Goal: Task Accomplishment & Management: Manage account settings

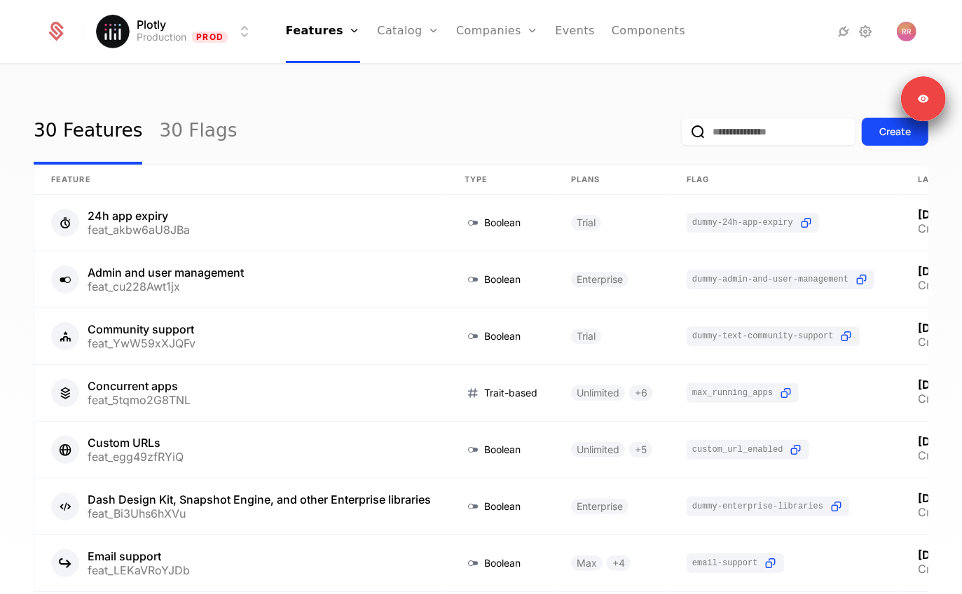
click at [462, 33] on link "Companies" at bounding box center [497, 31] width 82 height 63
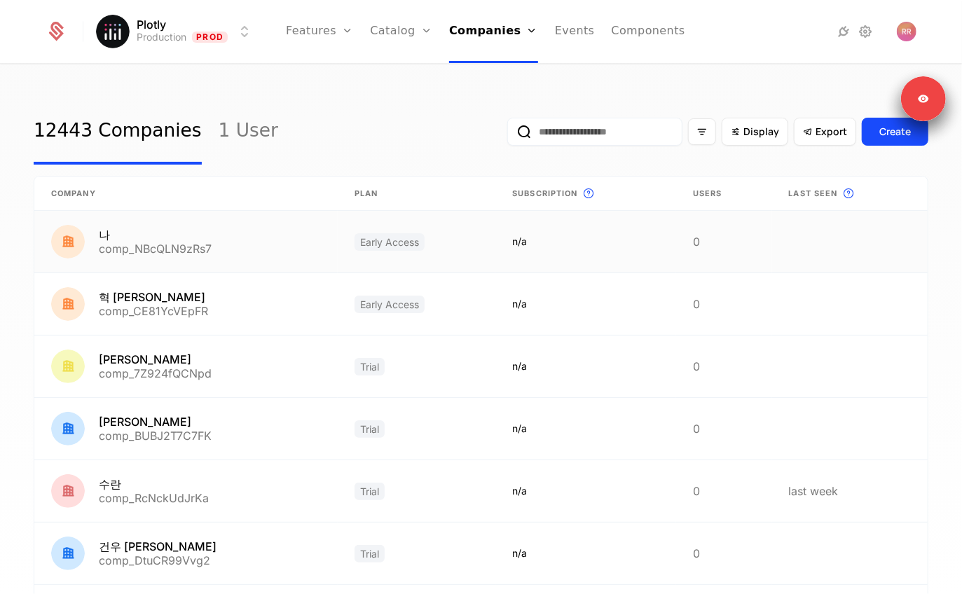
click at [180, 255] on link at bounding box center [185, 242] width 303 height 62
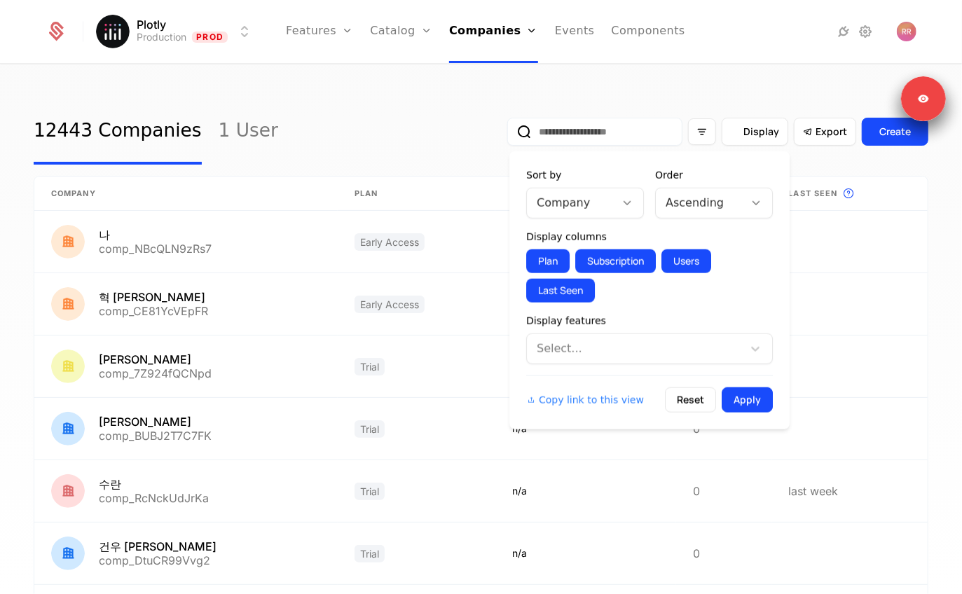
click at [771, 130] on span "Display" at bounding box center [761, 132] width 36 height 14
click at [581, 356] on div at bounding box center [635, 349] width 196 height 20
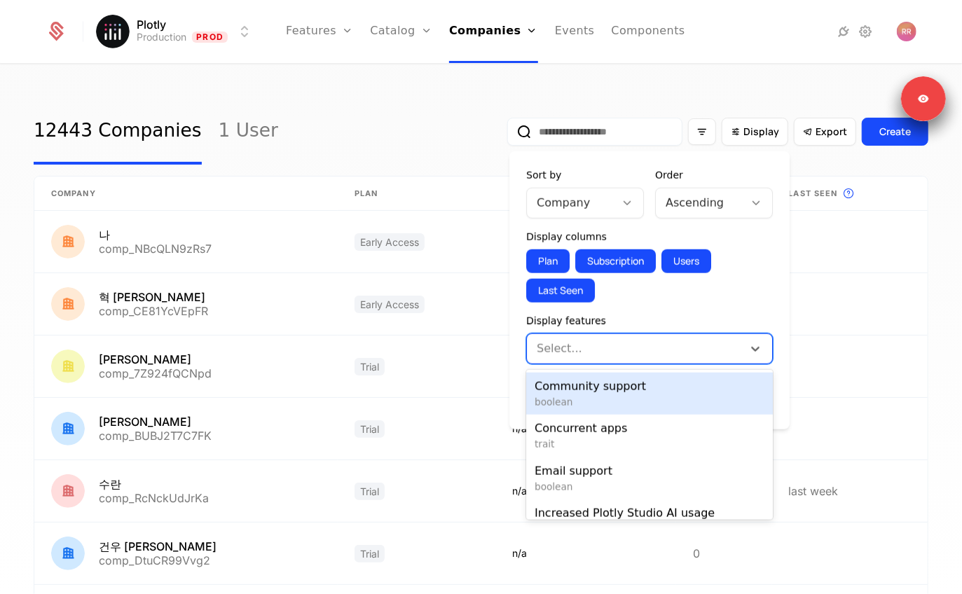
click at [595, 209] on div at bounding box center [571, 203] width 69 height 20
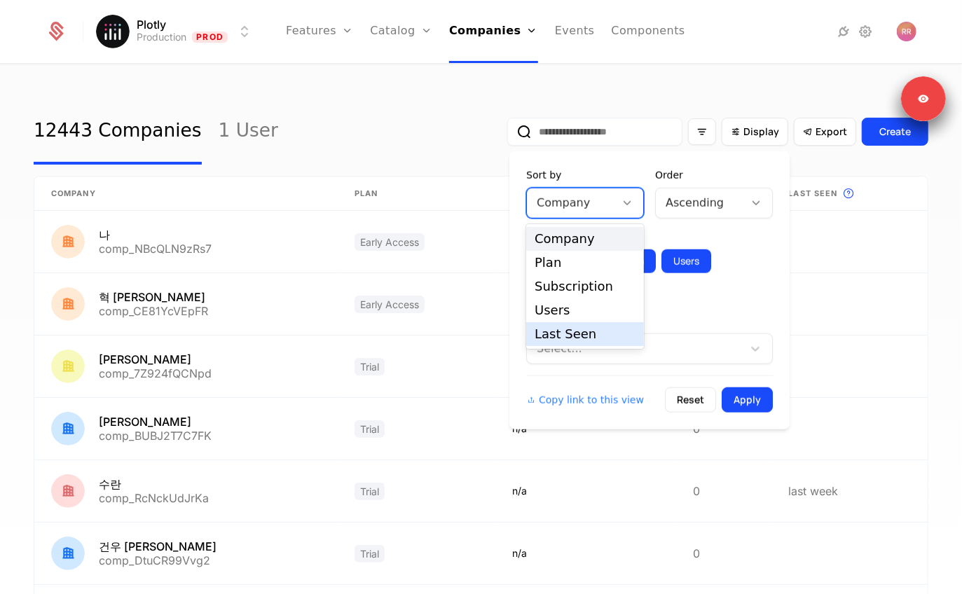
click at [569, 331] on div "Last Seen" at bounding box center [584, 334] width 101 height 13
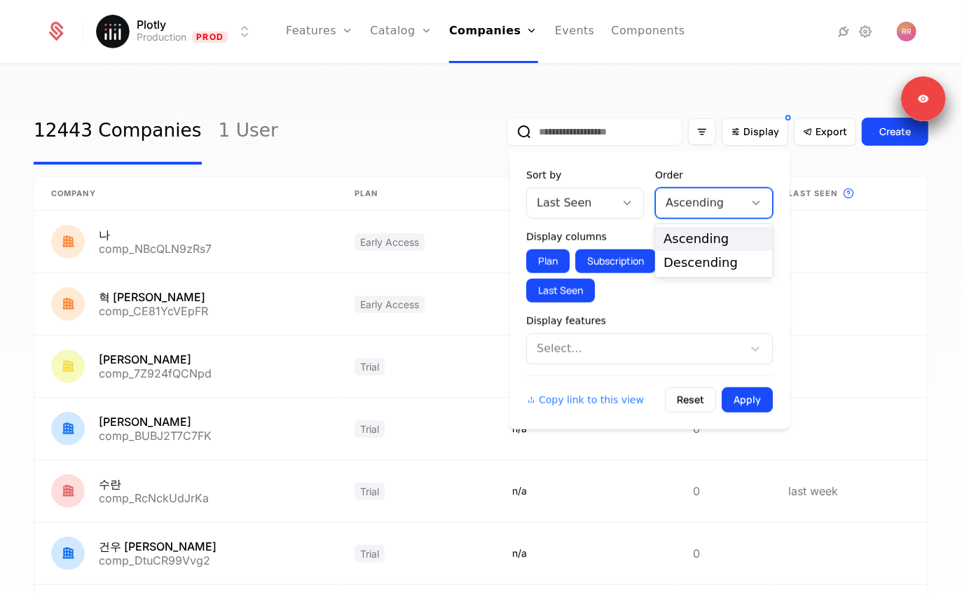
click at [697, 207] on div at bounding box center [699, 203] width 69 height 20
click at [673, 263] on div "Descending" at bounding box center [713, 262] width 101 height 13
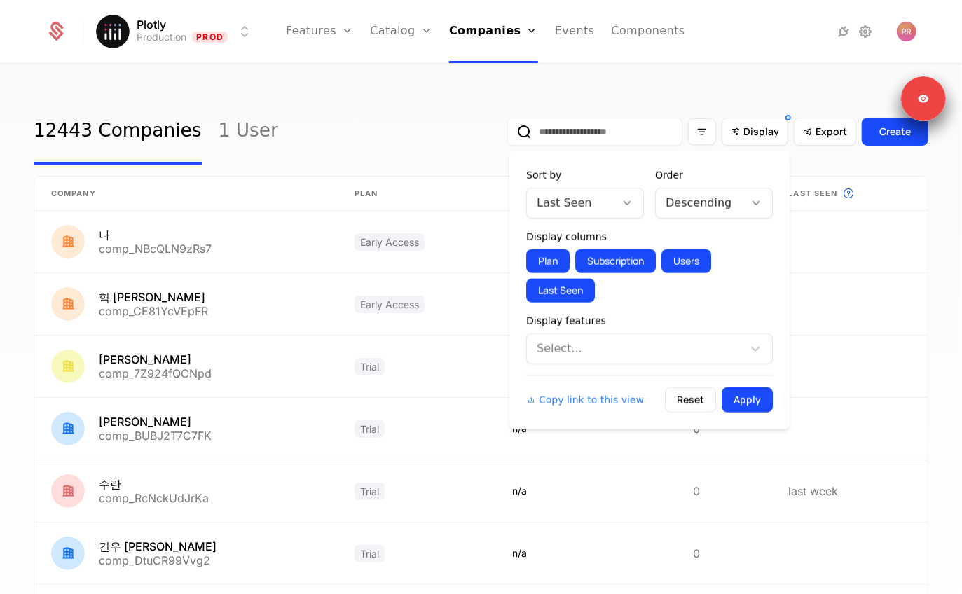
click at [743, 389] on button "Apply" at bounding box center [747, 399] width 51 height 25
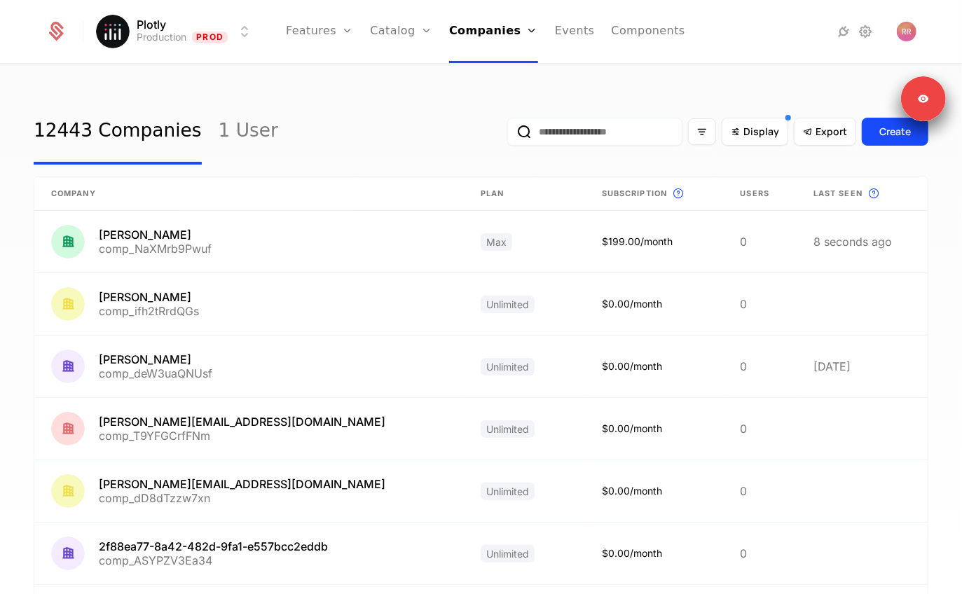
click at [790, 140] on div "Display Export Create" at bounding box center [717, 132] width 421 height 66
click at [781, 140] on div "Display" at bounding box center [755, 132] width 67 height 28
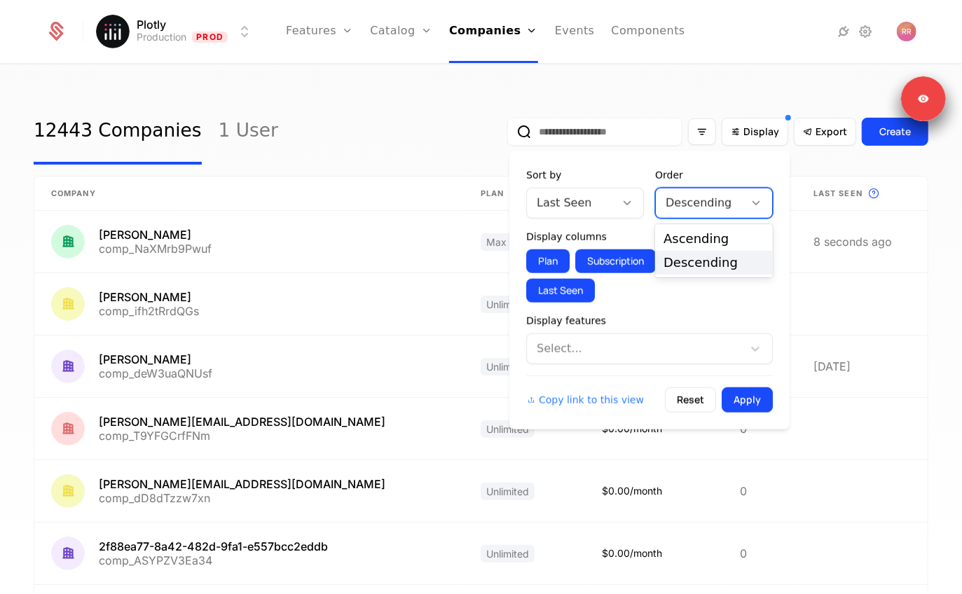
click at [697, 212] on div at bounding box center [699, 203] width 69 height 20
click at [681, 239] on div "Ascending" at bounding box center [713, 239] width 101 height 13
click at [735, 385] on div "Copy link to this view Reset Apply" at bounding box center [649, 393] width 247 height 37
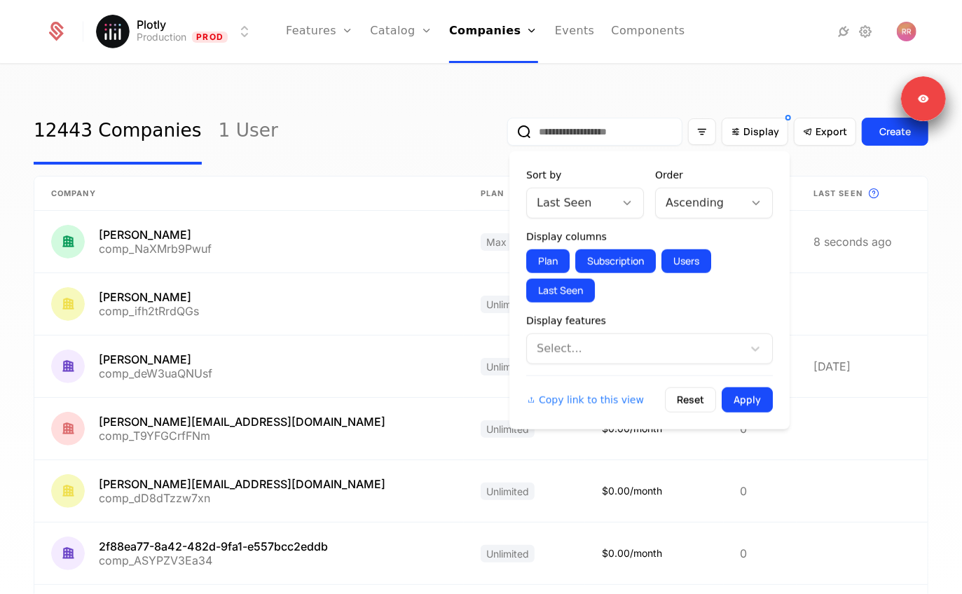
click at [735, 395] on button "Apply" at bounding box center [747, 399] width 51 height 25
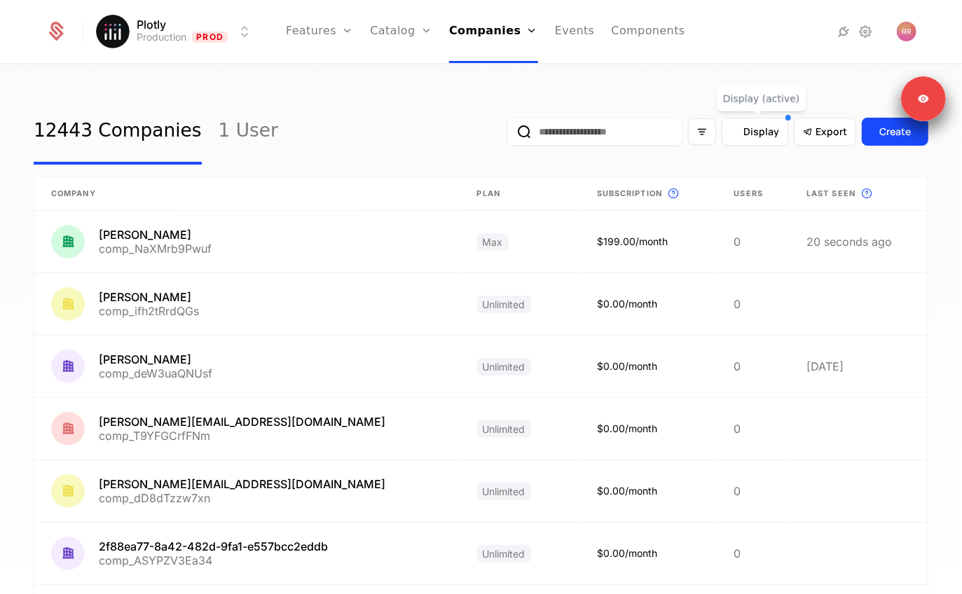
click at [761, 132] on span "Display" at bounding box center [761, 132] width 36 height 14
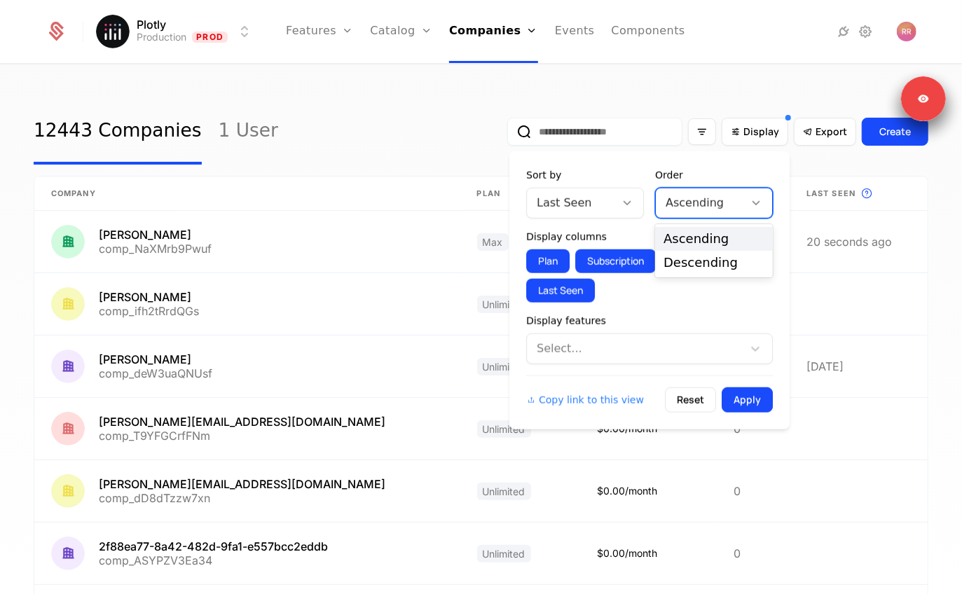
click at [696, 204] on div at bounding box center [699, 203] width 69 height 20
click at [689, 256] on div "Descending" at bounding box center [713, 262] width 101 height 13
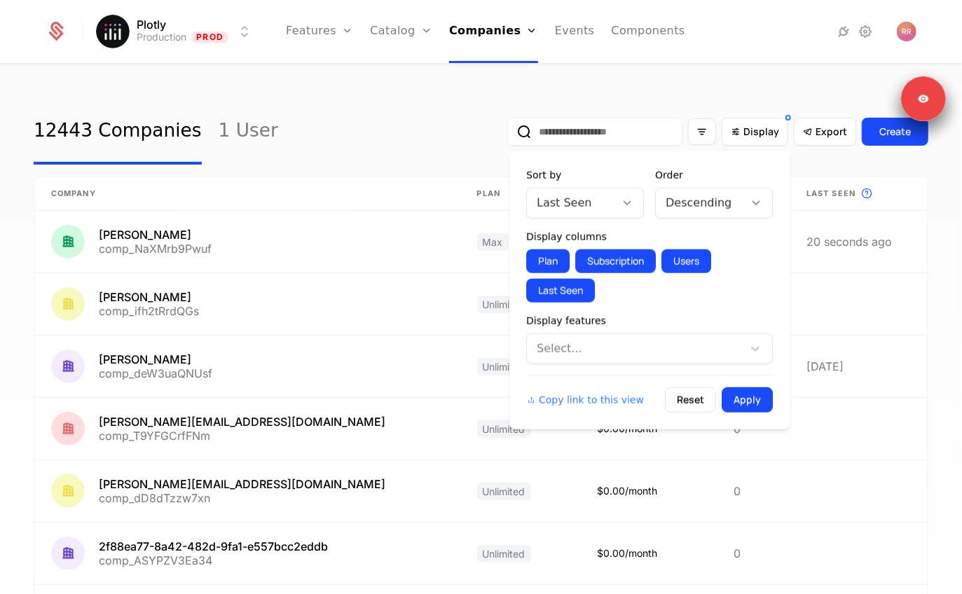
click at [736, 390] on button "Apply" at bounding box center [747, 399] width 51 height 25
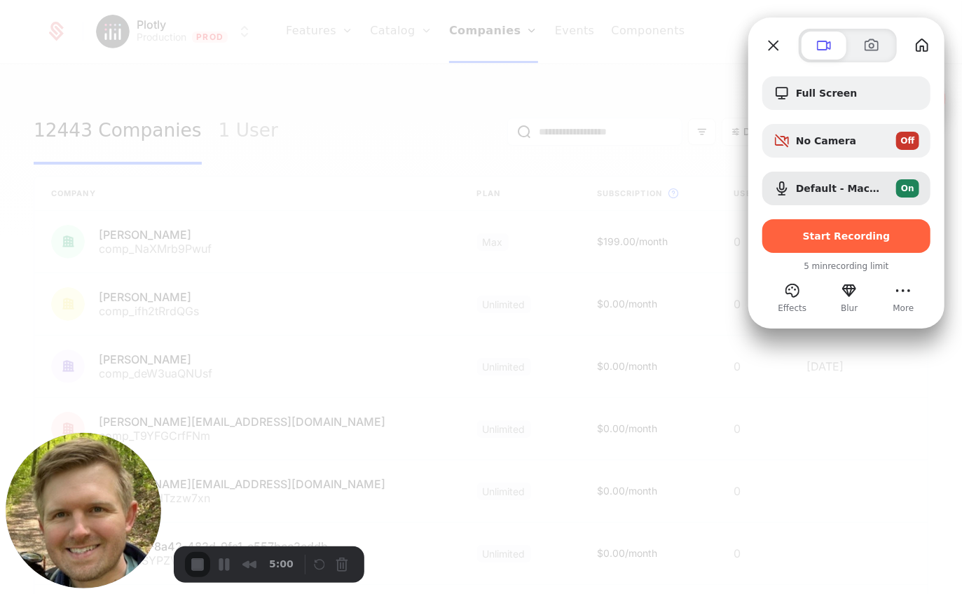
click at [665, 76] on div at bounding box center [481, 297] width 962 height 594
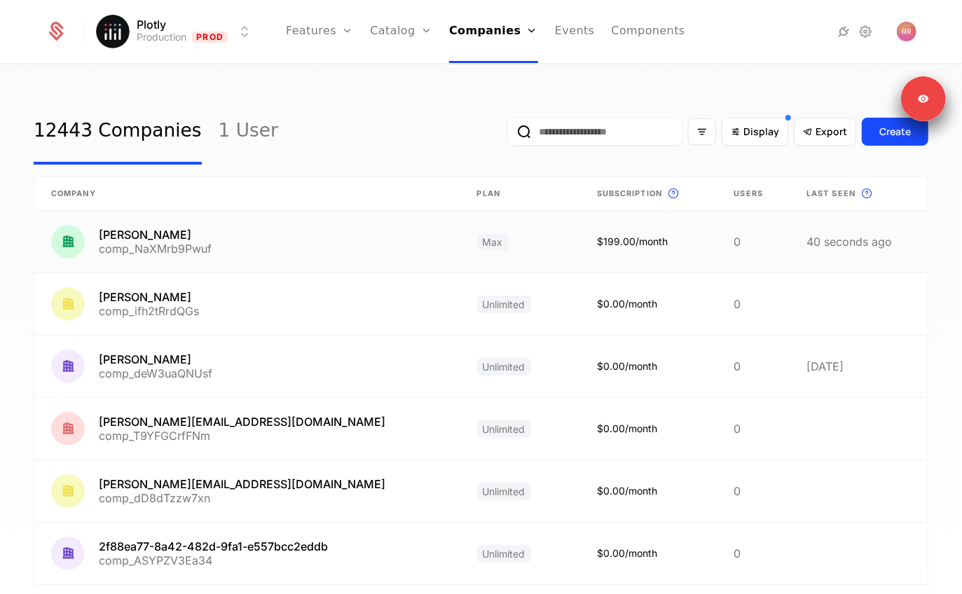
click at [580, 250] on link at bounding box center [648, 242] width 137 height 62
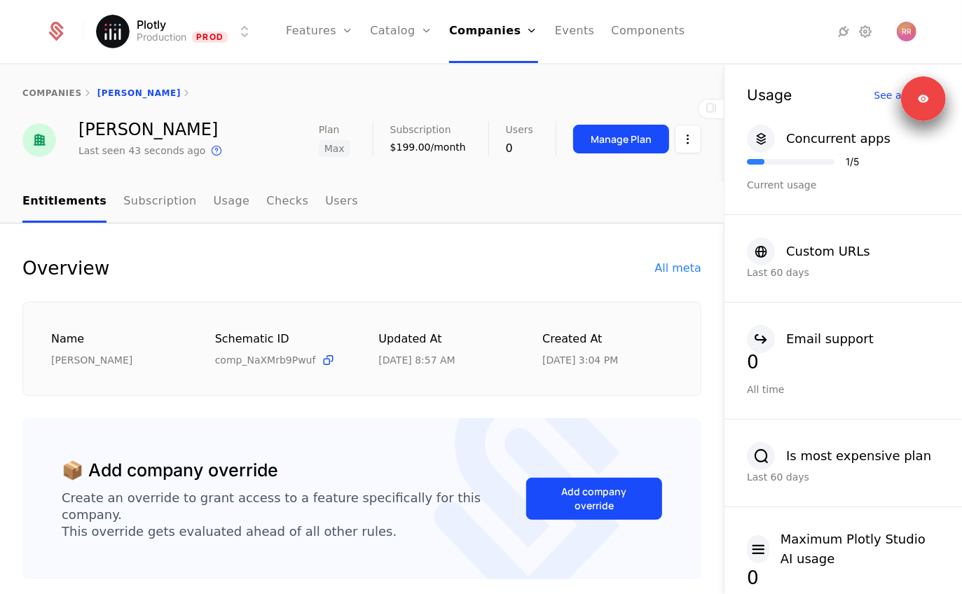
click at [148, 209] on link "Subscription" at bounding box center [159, 201] width 73 height 41
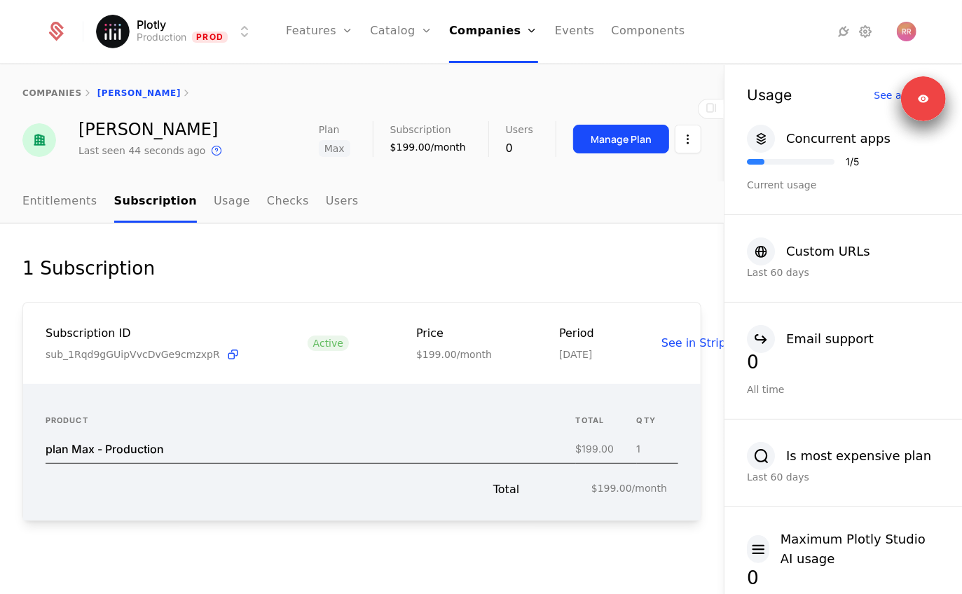
click at [220, 207] on link "Usage" at bounding box center [232, 201] width 36 height 41
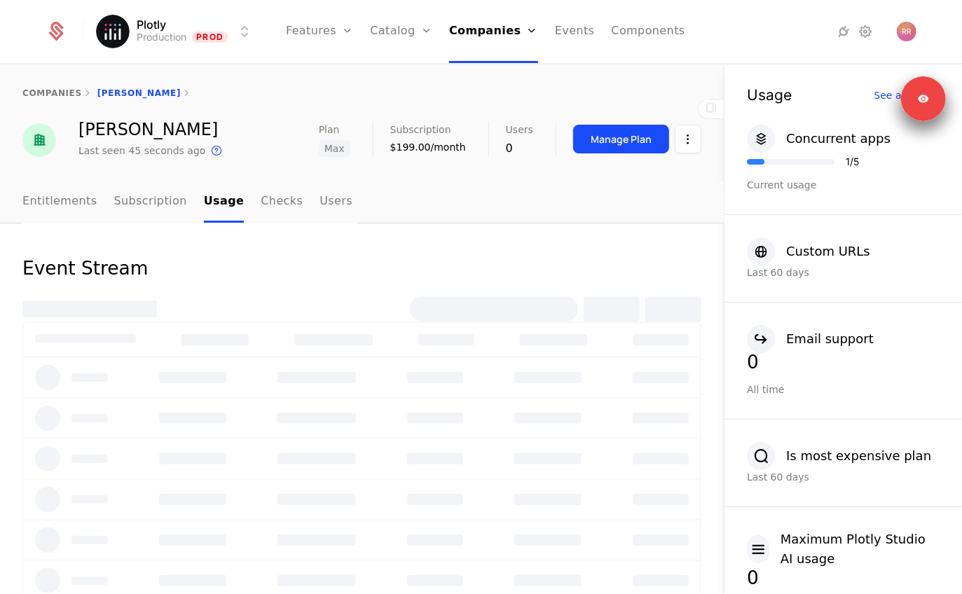
click at [76, 195] on link "Entitlements" at bounding box center [59, 201] width 75 height 41
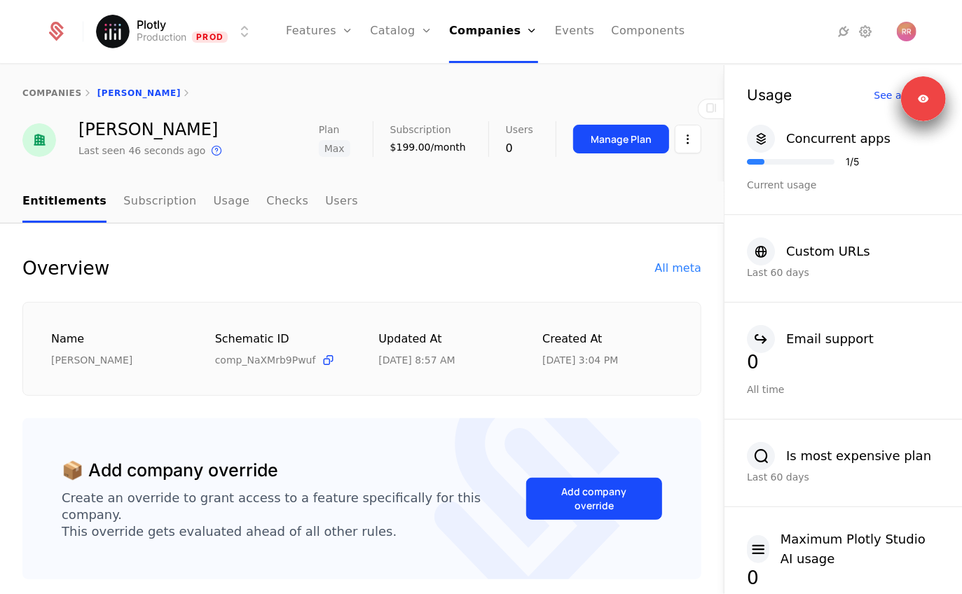
click at [712, 108] on icon at bounding box center [711, 107] width 17 height 17
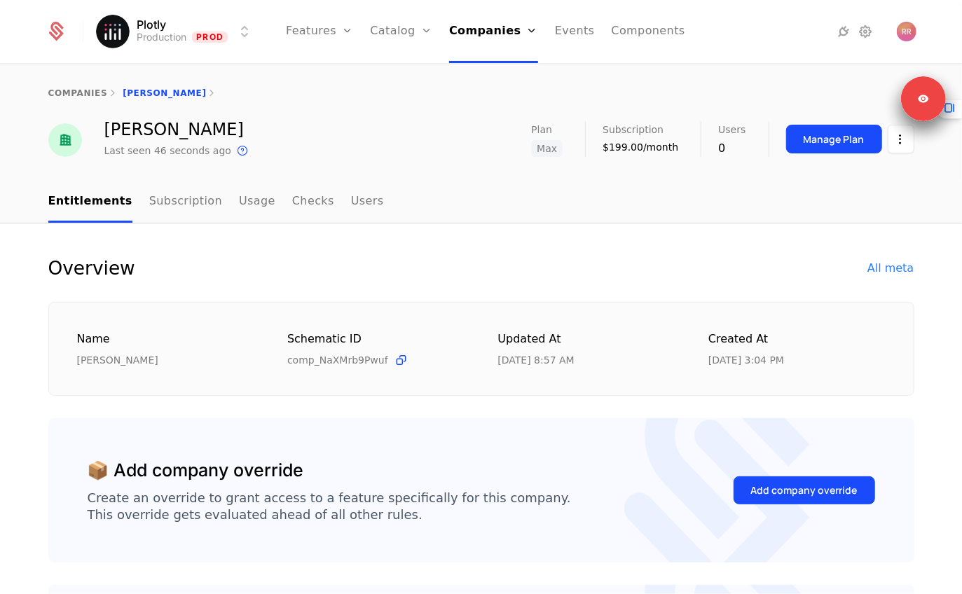
click at [883, 268] on div "All meta" at bounding box center [890, 268] width 46 height 17
